Goal: Task Accomplishment & Management: Use online tool/utility

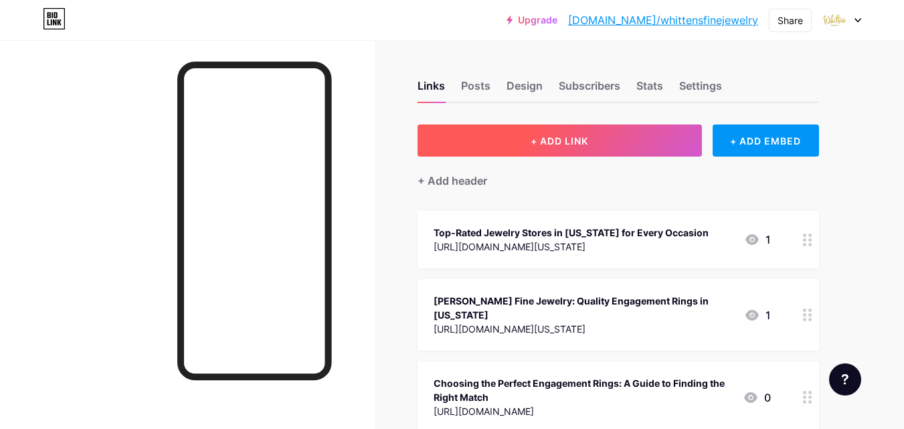
click at [555, 127] on button "+ ADD LINK" at bounding box center [560, 140] width 284 height 32
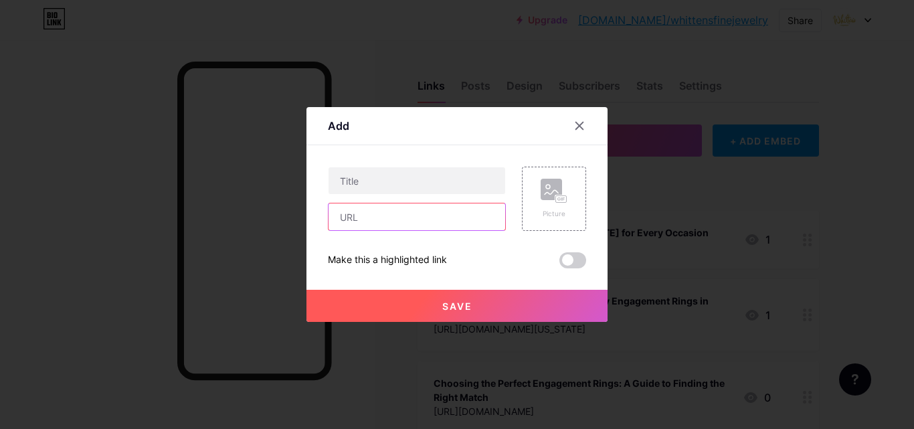
click at [370, 211] on input "text" at bounding box center [417, 216] width 177 height 27
paste input "[URL][DOMAIN_NAME]"
type input "[URL][DOMAIN_NAME]"
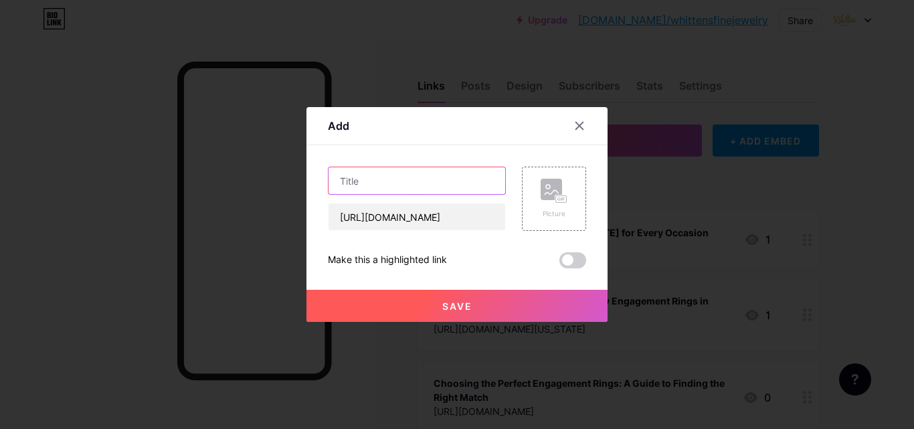
scroll to position [0, 0]
click at [349, 175] on input "text" at bounding box center [417, 180] width 177 height 27
paste input "Best Place to Sell Diamond Ring for Fair Value and Trusted Service"
type input "Best Place to Sell Diamond Ring for Fair Value and Trusted Service"
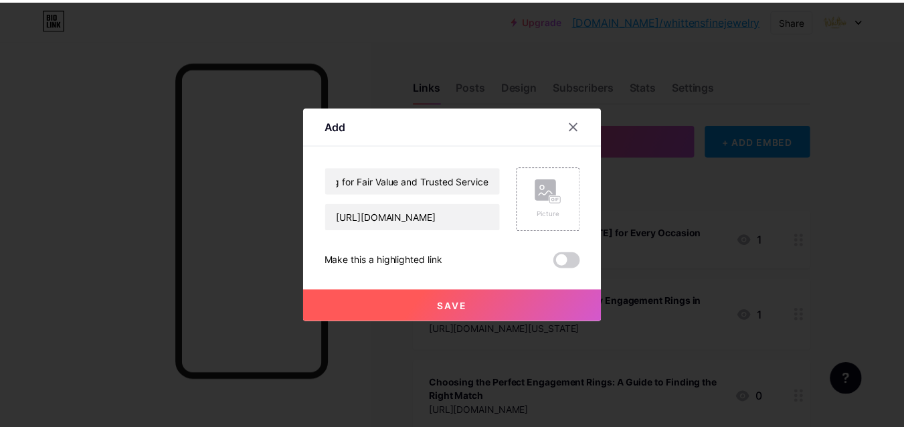
scroll to position [0, 0]
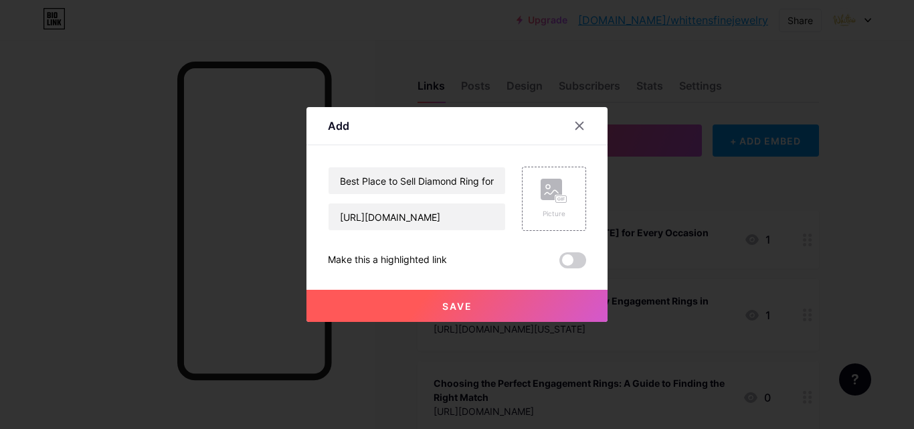
click at [400, 311] on button "Save" at bounding box center [456, 306] width 301 height 32
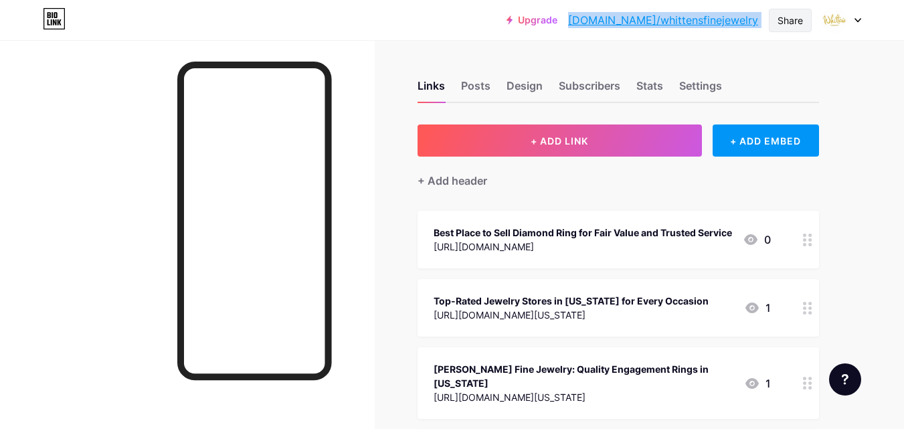
drag, startPoint x: 618, startPoint y: 18, endPoint x: 809, endPoint y: 25, distance: 190.9
click at [809, 25] on div "Upgrade [DOMAIN_NAME]/whitte... [DOMAIN_NAME]/whittensfinejewelry Share Switch …" at bounding box center [684, 20] width 355 height 24
copy div "[DOMAIN_NAME]/whittensfinejewelry Share Switch accounts [PERSON_NAME] Fine Jewe…"
